Goal: Task Accomplishment & Management: Manage account settings

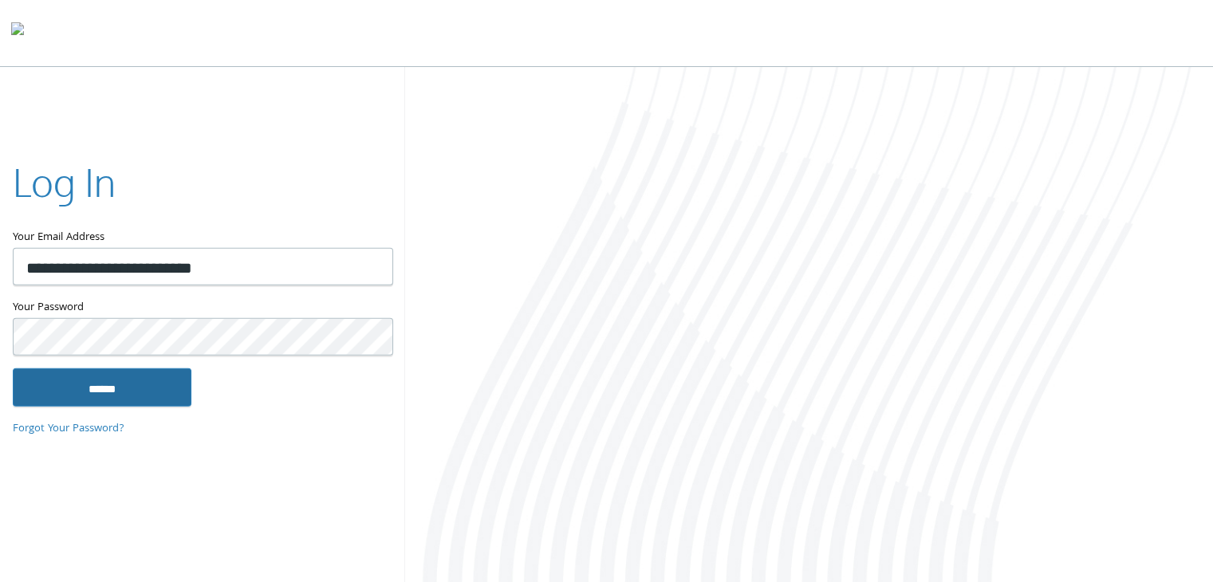
click at [115, 383] on input "******" at bounding box center [102, 387] width 179 height 38
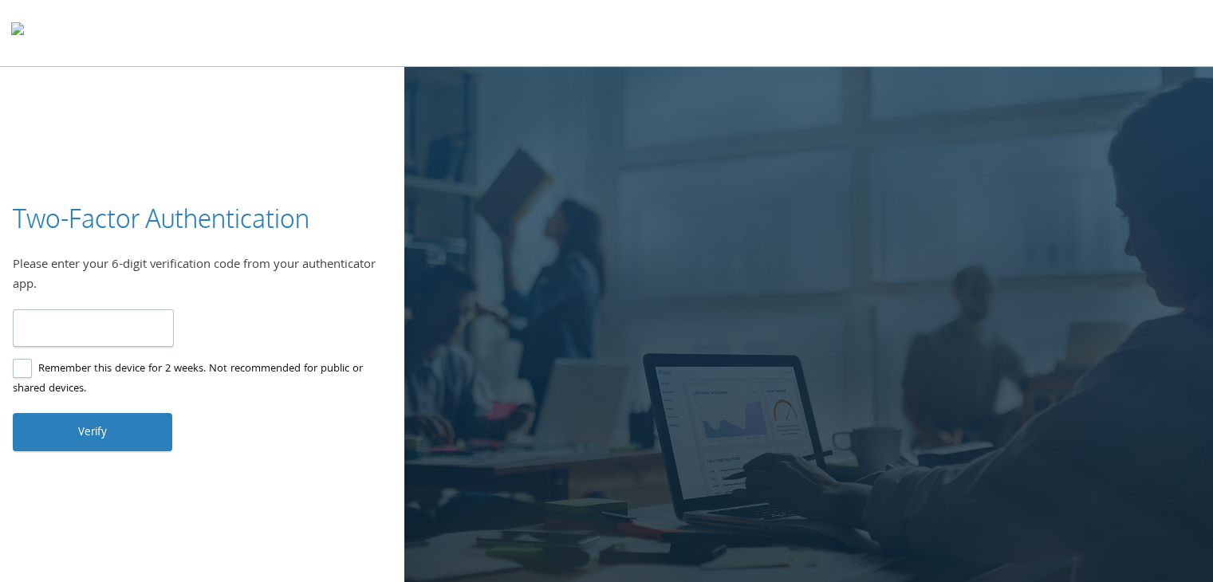
click at [14, 371] on label "Remember this device for 2 weeks. Not recommended for public or shared devices." at bounding box center [196, 380] width 366 height 40
click at [61, 324] on input "number" at bounding box center [93, 327] width 161 height 37
type input "******"
